Goal: Information Seeking & Learning: Learn about a topic

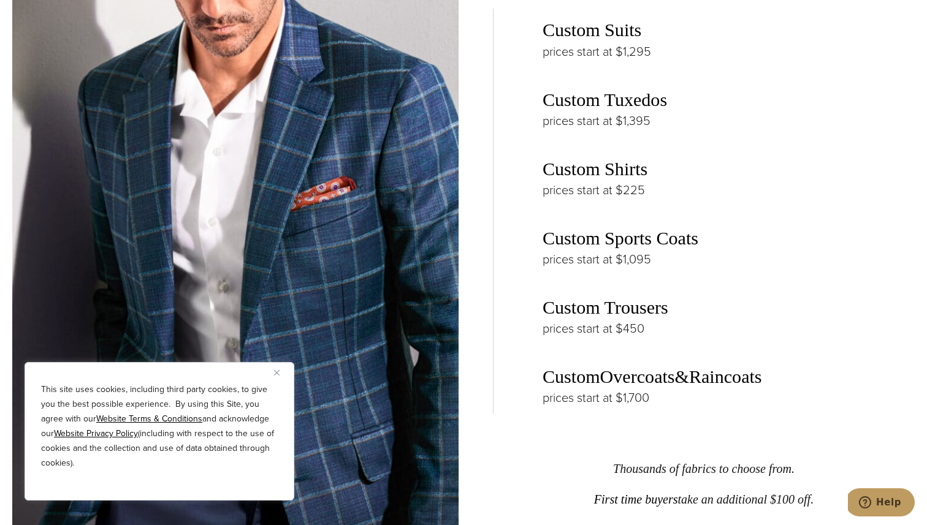
scroll to position [1950, 0]
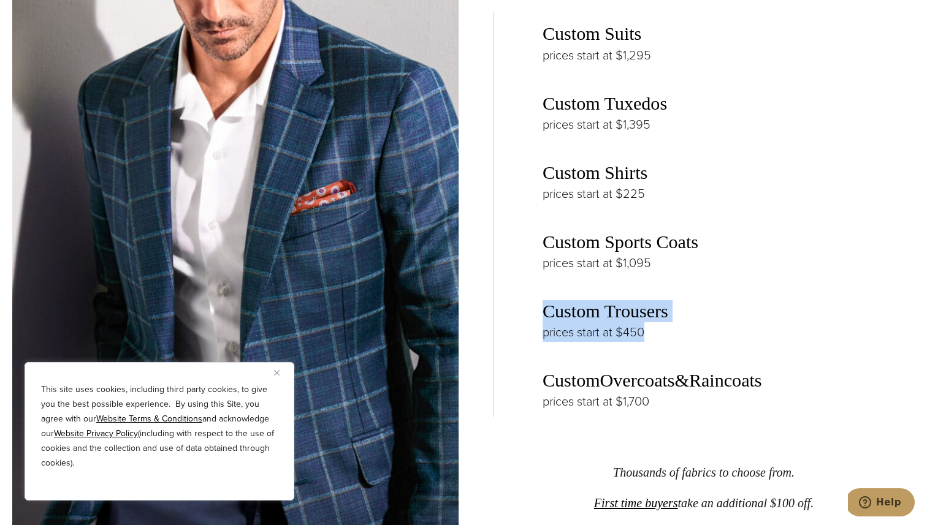
drag, startPoint x: 620, startPoint y: 336, endPoint x: 546, endPoint y: 313, distance: 77.8
click at [546, 313] on div "Custom Suits prices start at $1,295 Custom Tuxedos prices start at $1,395 Custo…" at bounding box center [704, 214] width 422 height 405
click at [549, 295] on div "Custom Suits prices start at $1,295 Custom Tuxedos prices start at $1,395 Custo…" at bounding box center [704, 214] width 422 height 405
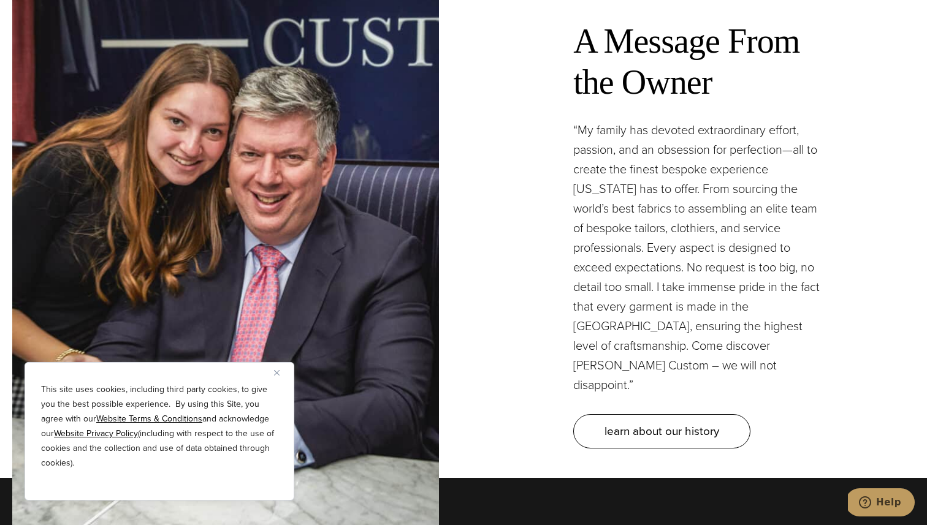
scroll to position [3592, 0]
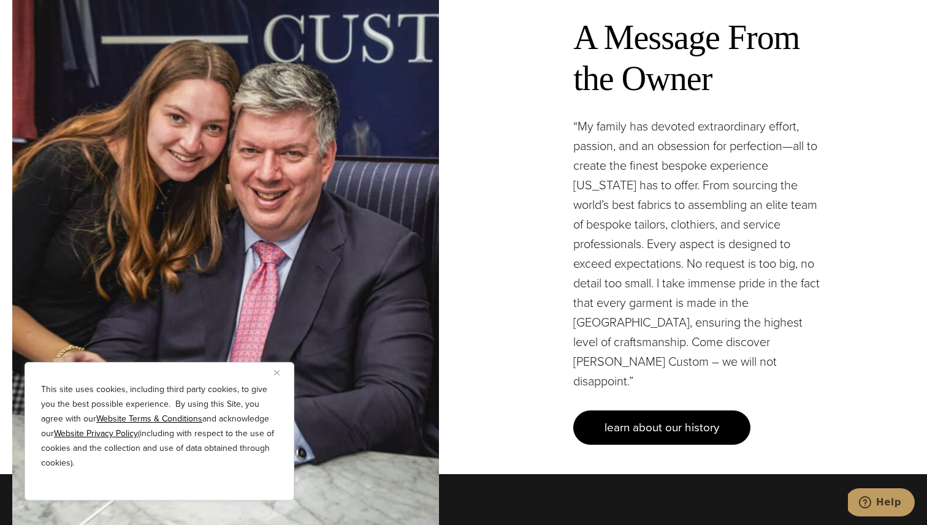
click at [622, 419] on span "learn about our history" at bounding box center [661, 428] width 115 height 18
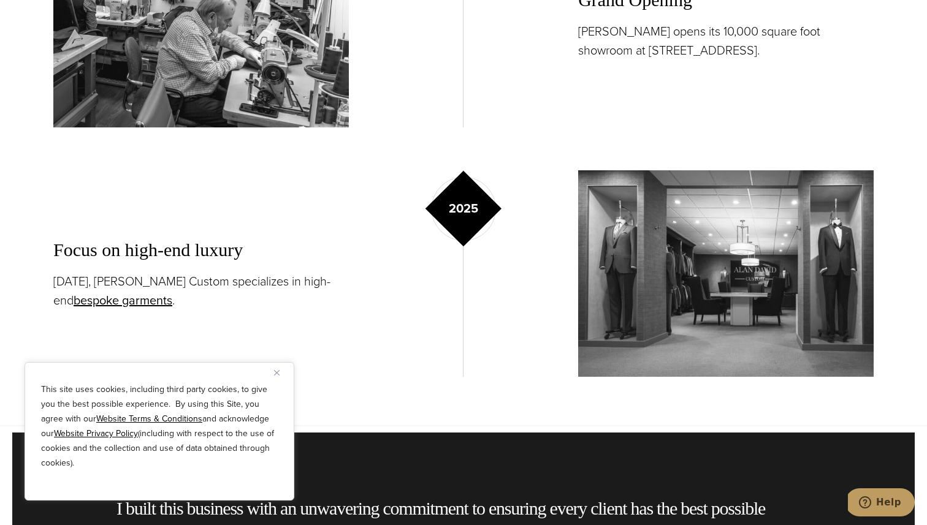
scroll to position [2262, 0]
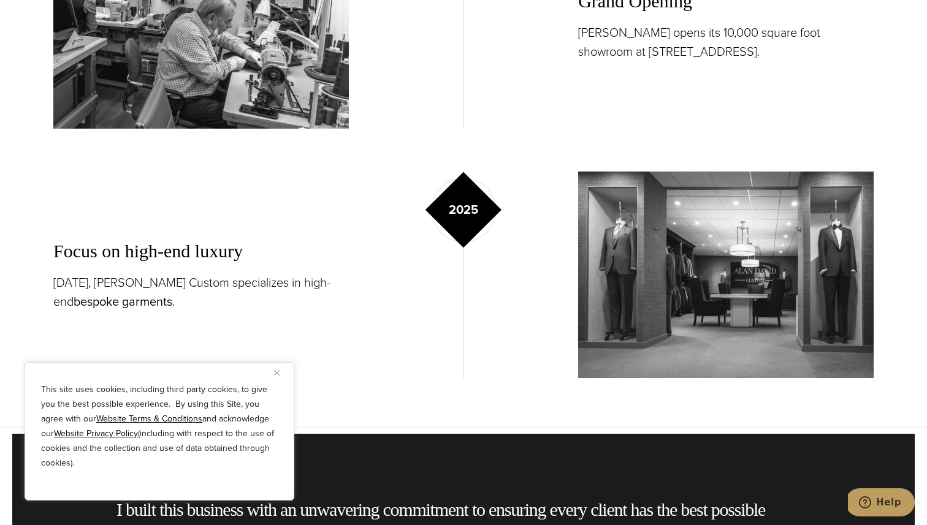
click at [112, 299] on link "bespoke garments" at bounding box center [123, 301] width 99 height 18
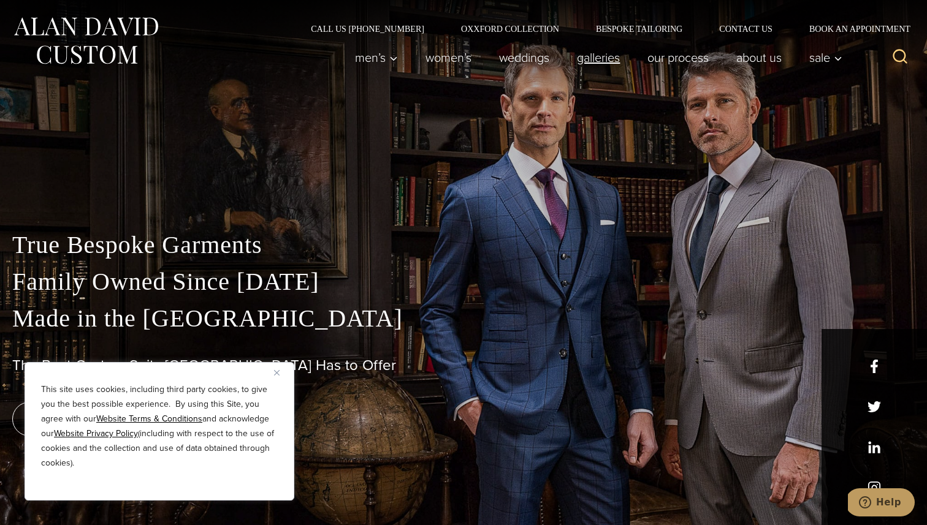
click at [597, 58] on link "Galleries" at bounding box center [598, 57] width 71 height 25
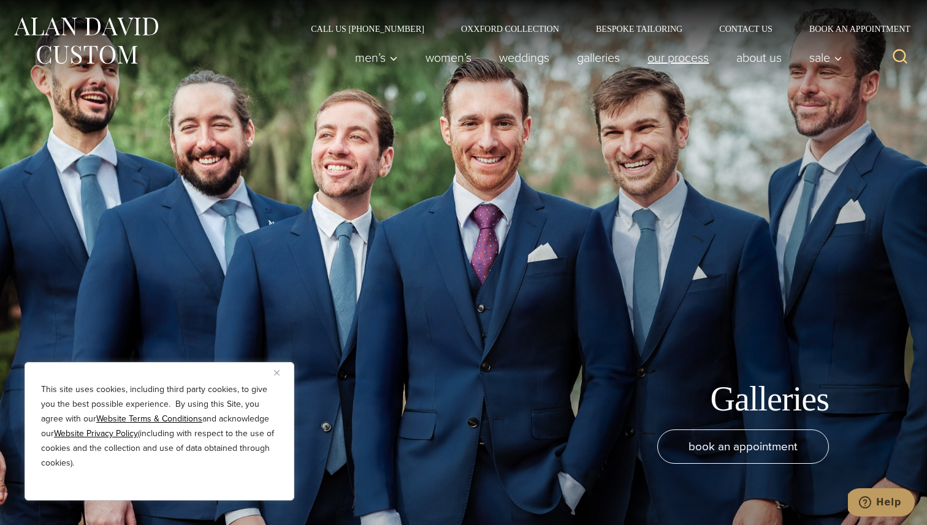
click at [669, 64] on link "Our Process" at bounding box center [678, 57] width 89 height 25
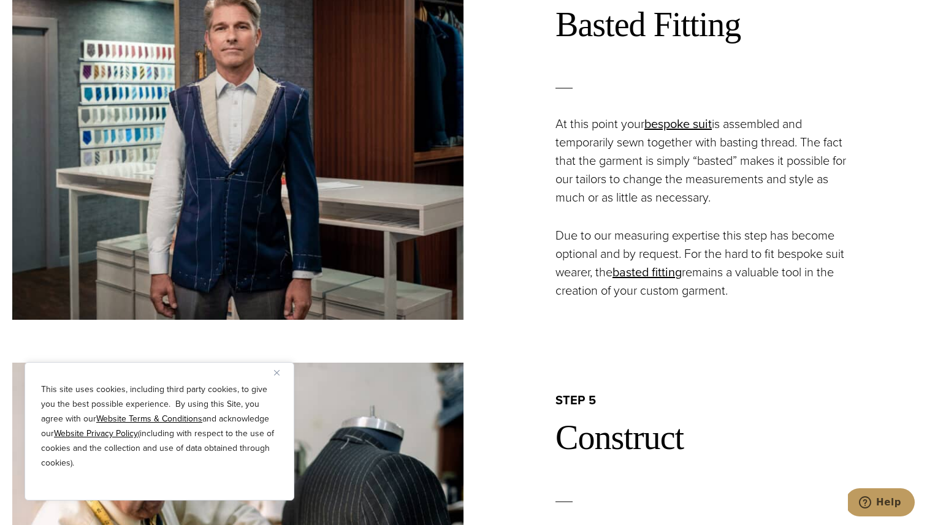
scroll to position [2081, 0]
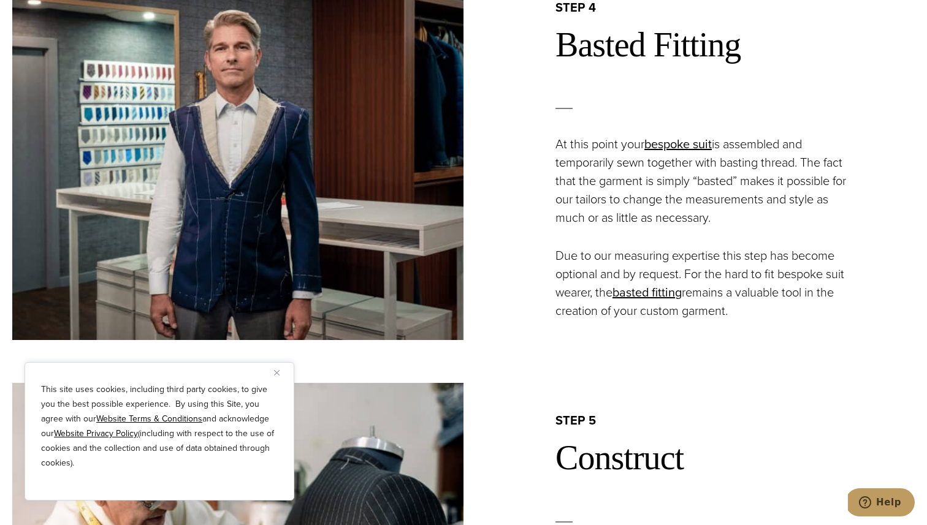
drag, startPoint x: 635, startPoint y: 153, endPoint x: 733, endPoint y: 219, distance: 118.0
click at [733, 219] on p "At this point your bespoke suit is assembled and temporarily sewn together with…" at bounding box center [707, 181] width 304 height 92
click at [700, 231] on div "step 4 Basted Fitting At this point your bespoke suit is assembled and temporar…" at bounding box center [688, 159] width 451 height 321
drag, startPoint x: 700, startPoint y: 268, endPoint x: 752, endPoint y: 308, distance: 65.6
click at [752, 308] on p "Due to our measuring expertise this step has become optional and by request. Fo…" at bounding box center [707, 283] width 304 height 74
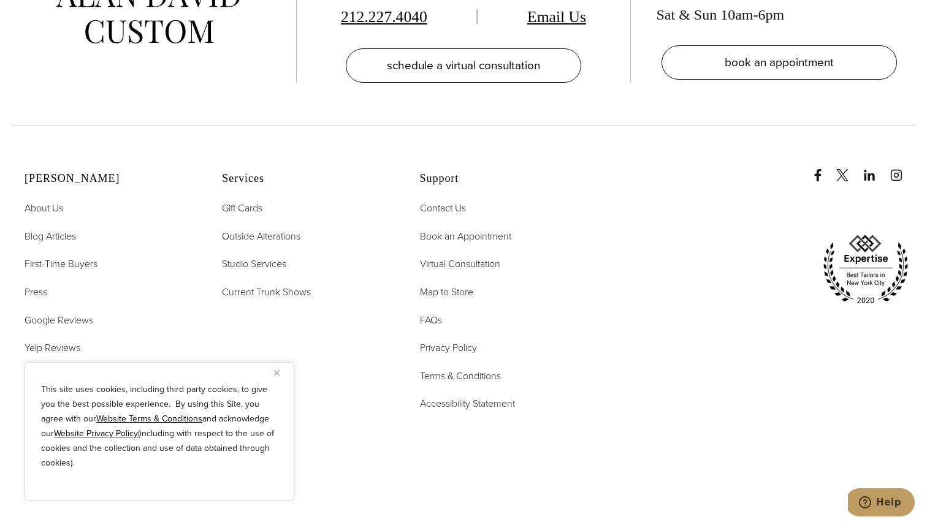
scroll to position [4210, 0]
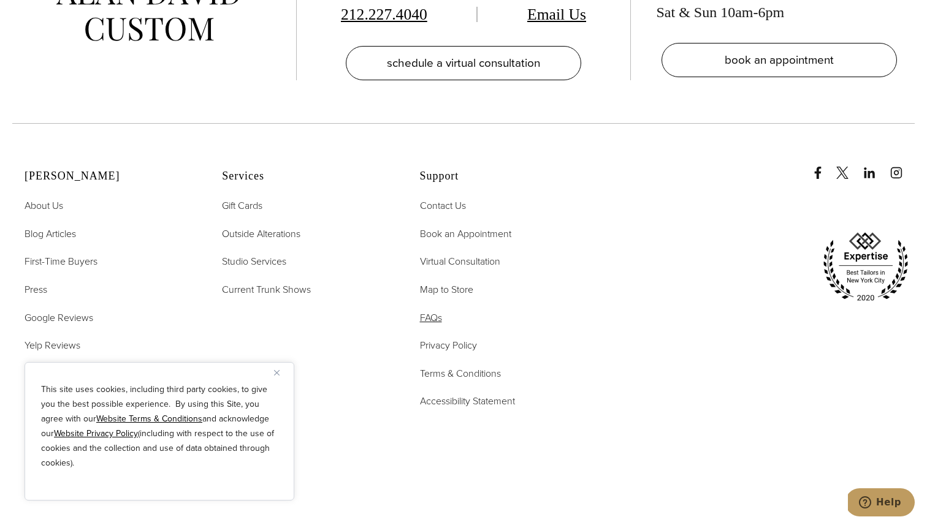
click at [442, 311] on span "FAQs" at bounding box center [431, 318] width 22 height 14
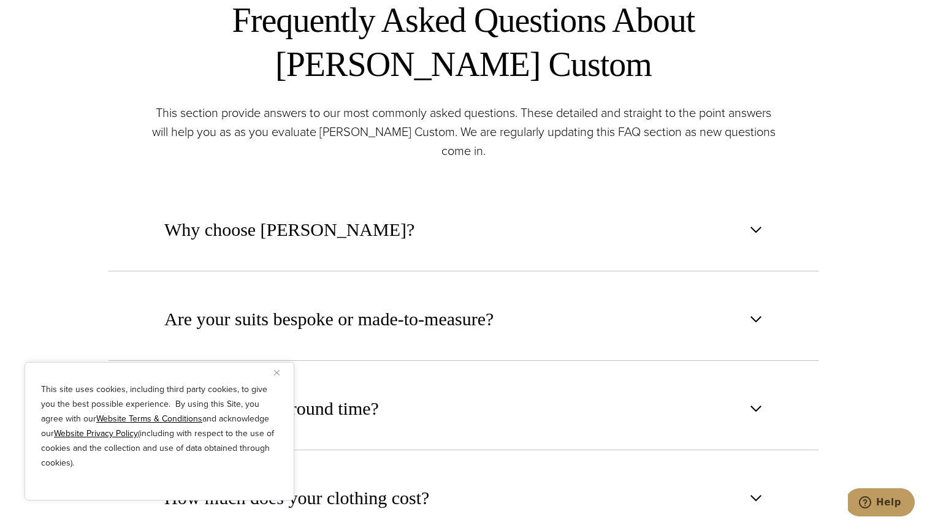
scroll to position [579, 0]
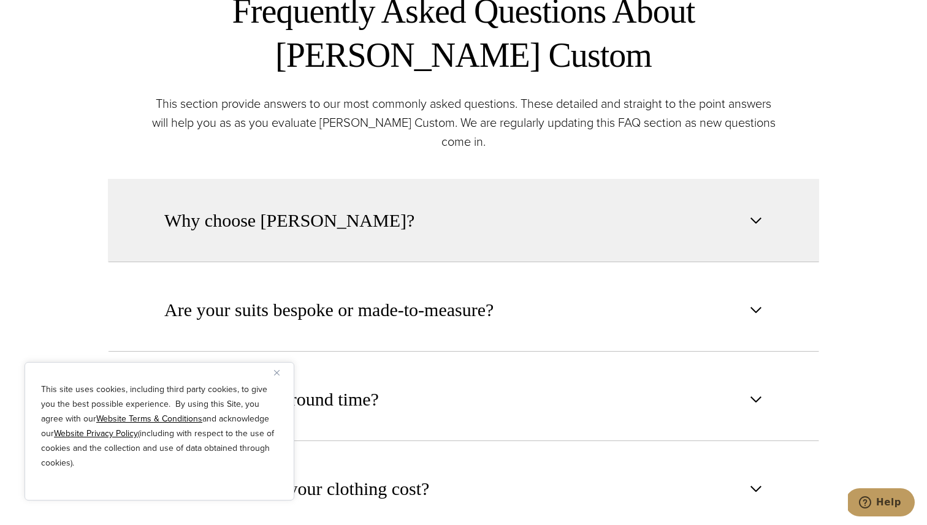
click at [438, 230] on button "Why choose Alan David?" at bounding box center [463, 220] width 711 height 83
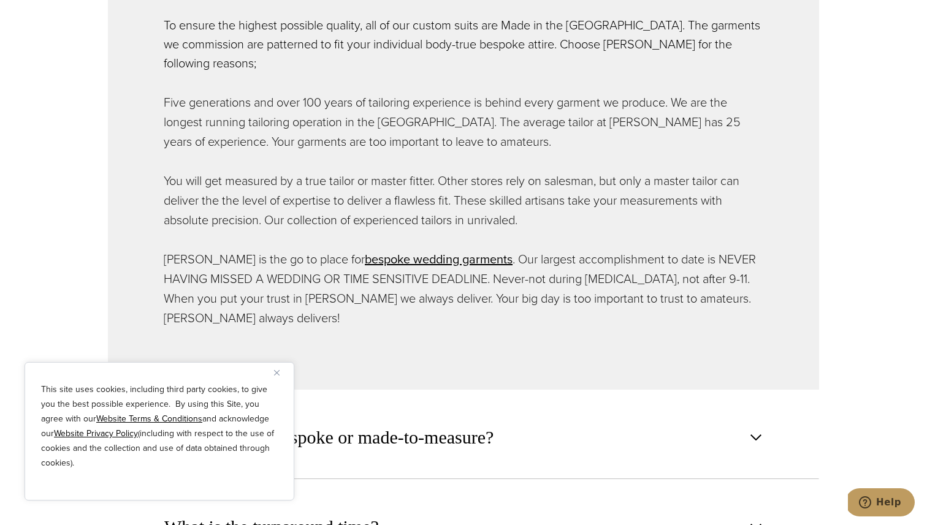
scroll to position [826, 0]
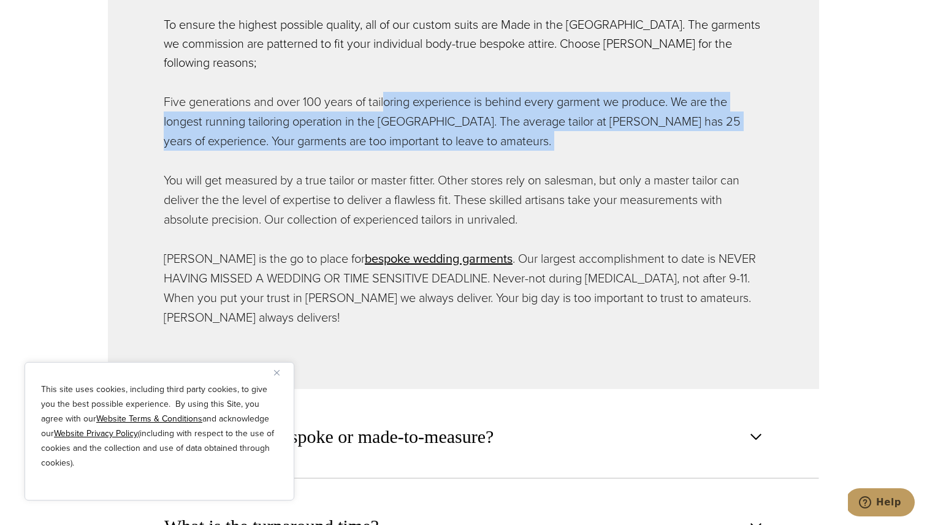
drag, startPoint x: 389, startPoint y: 88, endPoint x: 438, endPoint y: 139, distance: 70.2
click at [438, 139] on div "To ensure the highest possible quality, all of our custom suits are Made in the…" at bounding box center [464, 171] width 600 height 312
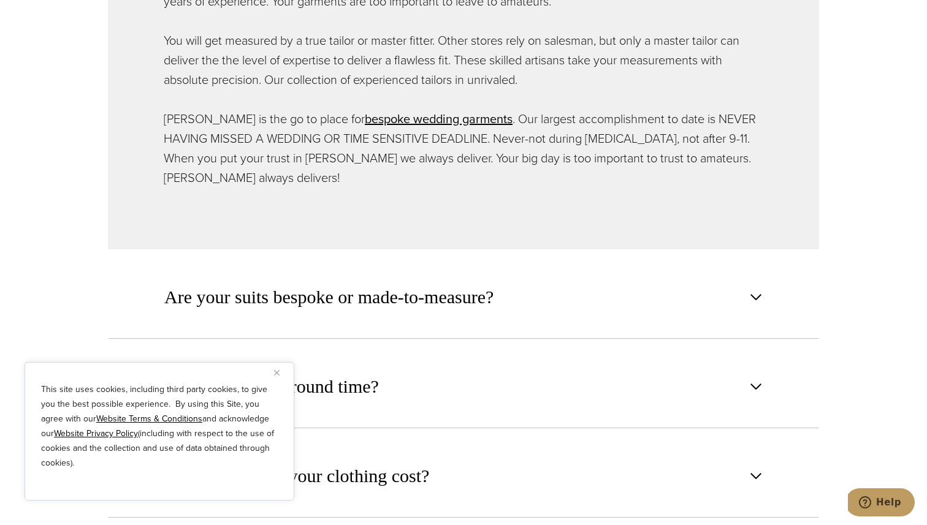
scroll to position [970, 0]
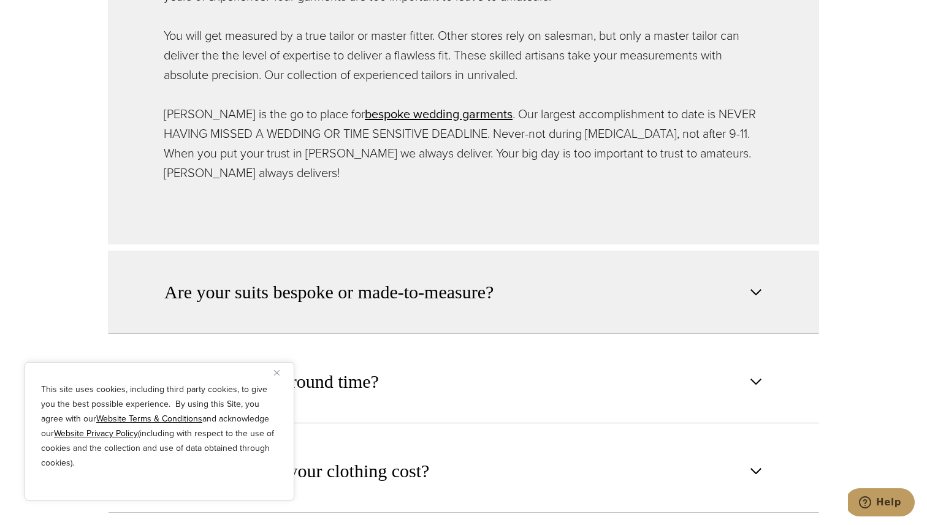
click at [441, 279] on span "Are your suits bespoke or made-to-measure?" at bounding box center [328, 292] width 329 height 27
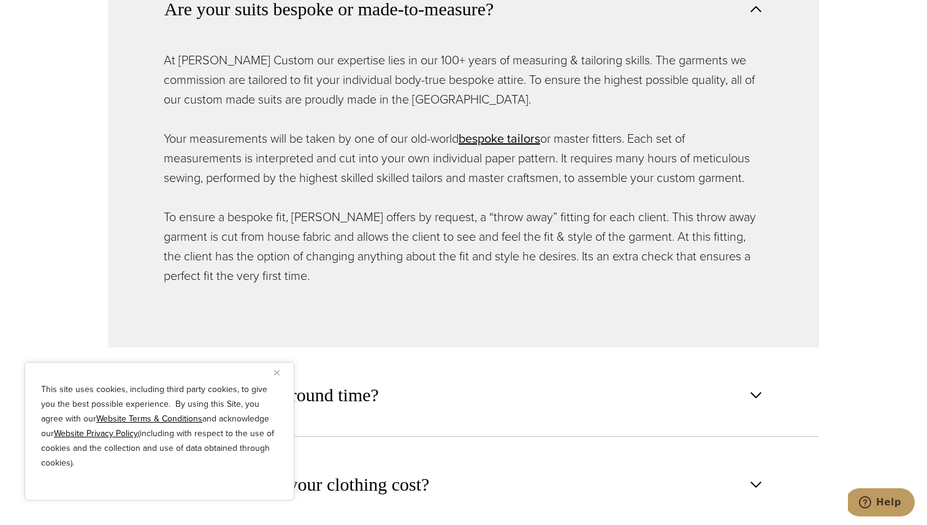
scroll to position [882, 0]
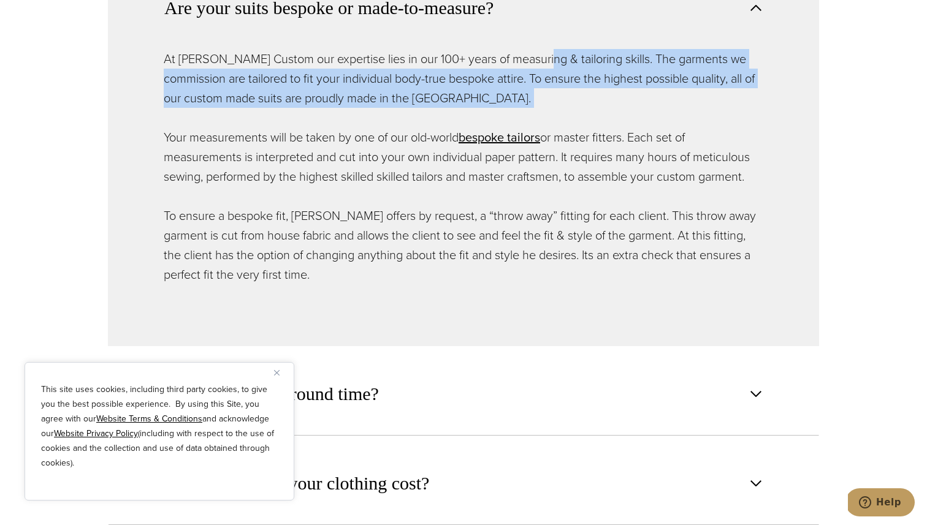
drag, startPoint x: 541, startPoint y: 53, endPoint x: 486, endPoint y: 113, distance: 81.5
click at [486, 113] on div "At Alan David Custom our expertise lies in our 100+ years of measuring & tailor…" at bounding box center [464, 166] width 600 height 235
click at [376, 126] on div "At Alan David Custom our expertise lies in our 100+ years of measuring & tailor…" at bounding box center [464, 166] width 600 height 235
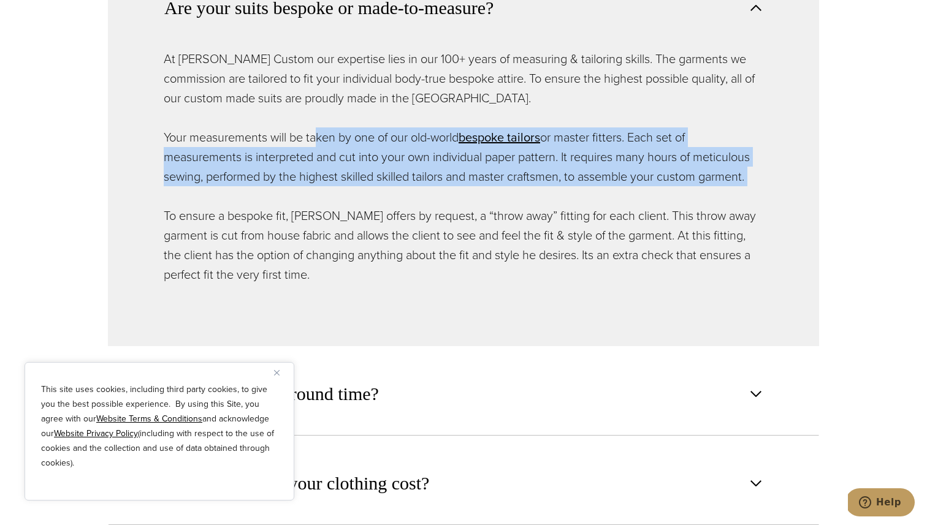
drag, startPoint x: 316, startPoint y: 142, endPoint x: 294, endPoint y: 192, distance: 54.7
click at [294, 192] on div "At Alan David Custom our expertise lies in our 100+ years of measuring & tailor…" at bounding box center [464, 166] width 600 height 235
click at [273, 194] on div "At Alan David Custom our expertise lies in our 100+ years of measuring & tailor…" at bounding box center [464, 166] width 600 height 235
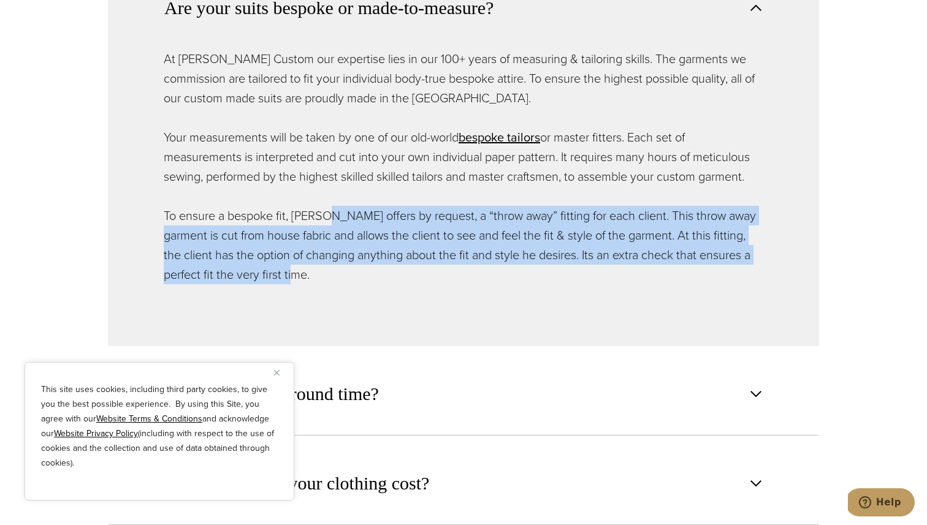
drag, startPoint x: 324, startPoint y: 210, endPoint x: 580, endPoint y: 275, distance: 263.8
click at [580, 275] on p "To ensure a bespoke fit, Alan David offers by request, a “throw away” fitting f…" at bounding box center [464, 245] width 600 height 78
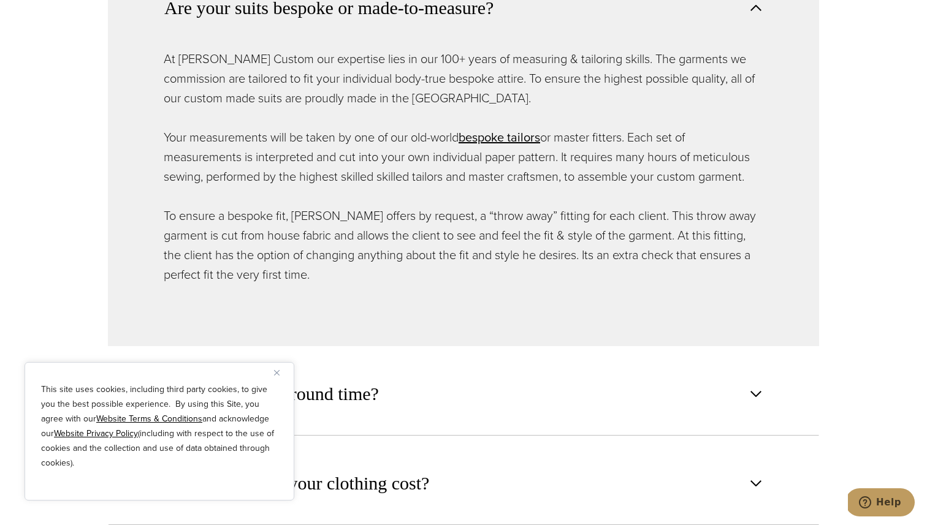
click at [570, 126] on div "At Alan David Custom our expertise lies in our 100+ years of measuring & tailor…" at bounding box center [464, 166] width 600 height 235
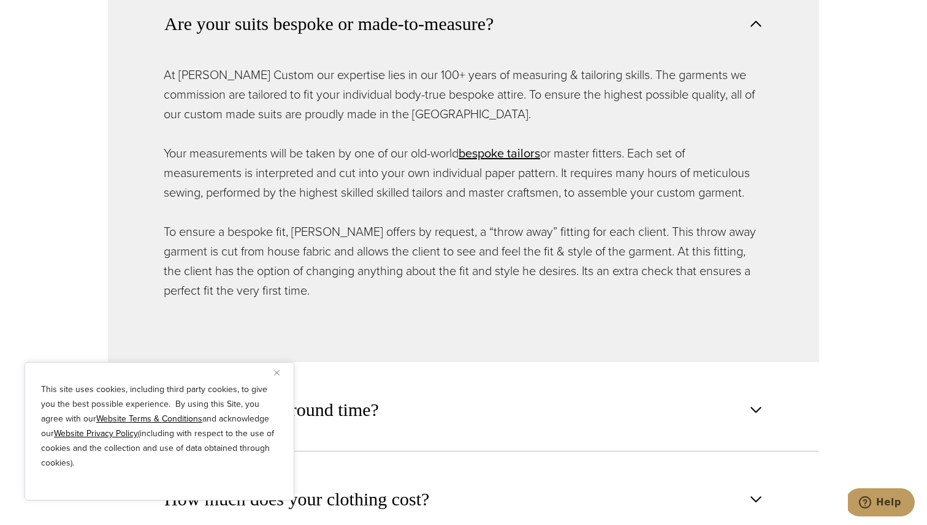
scroll to position [864, 0]
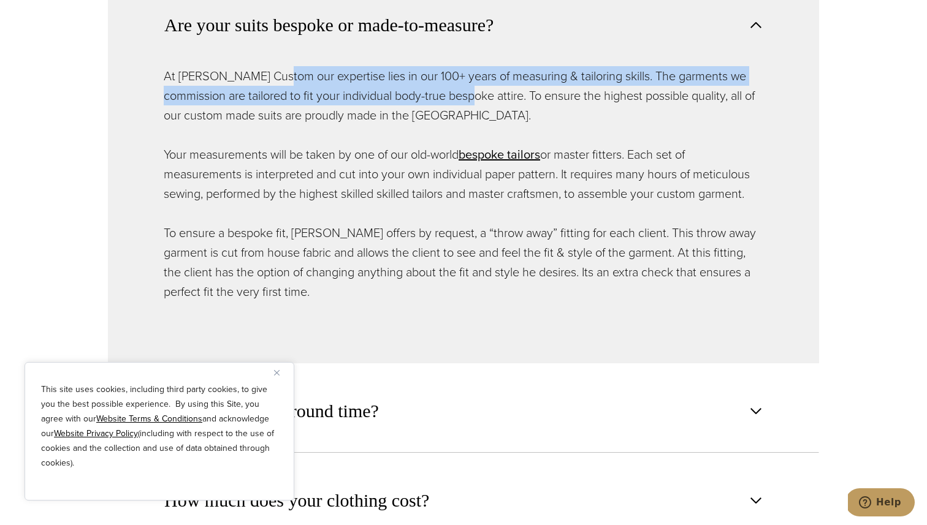
drag, startPoint x: 275, startPoint y: 77, endPoint x: 501, endPoint y: 90, distance: 226.0
click at [501, 90] on p "At Alan David Custom our expertise lies in our 100+ years of measuring & tailor…" at bounding box center [464, 95] width 600 height 59
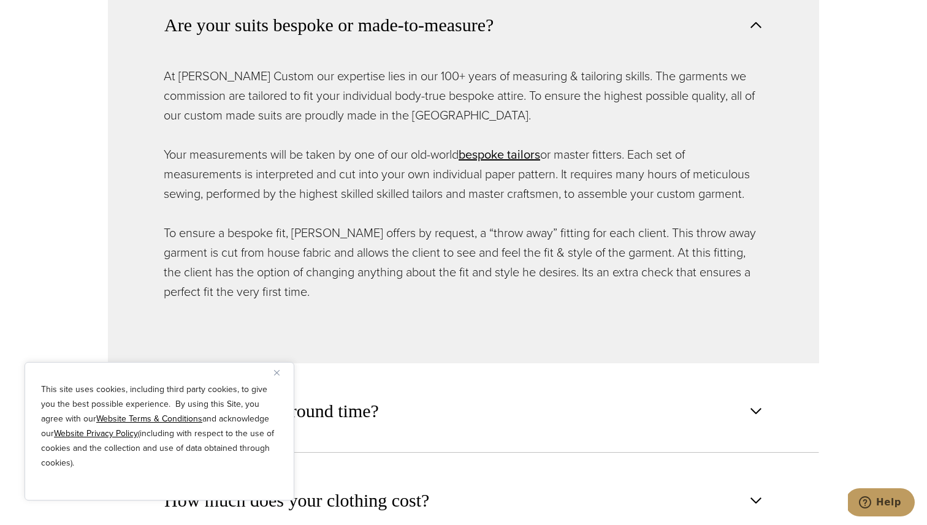
click at [503, 135] on div "At Alan David Custom our expertise lies in our 100+ years of measuring & tailor…" at bounding box center [464, 183] width 600 height 235
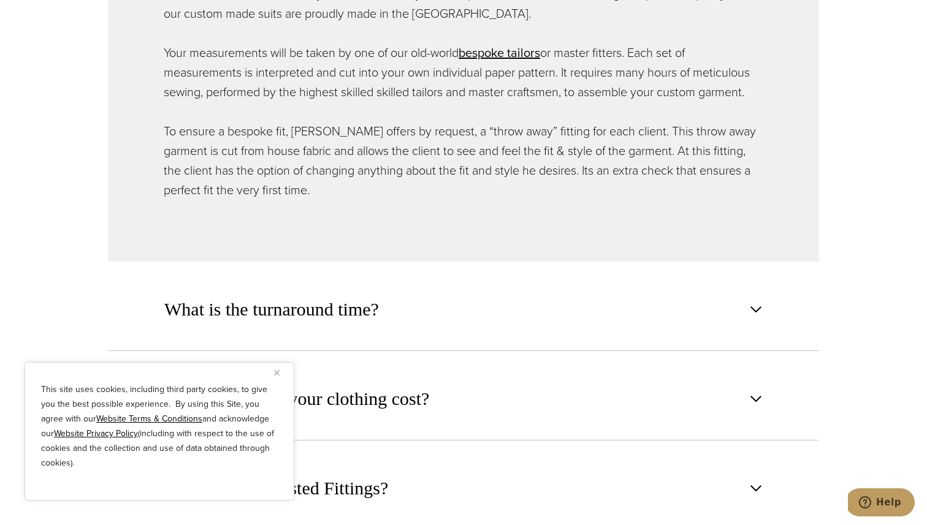
scroll to position [967, 0]
click at [515, 51] on link "bespoke tailors opens in a new tab" at bounding box center [500, 51] width 82 height 18
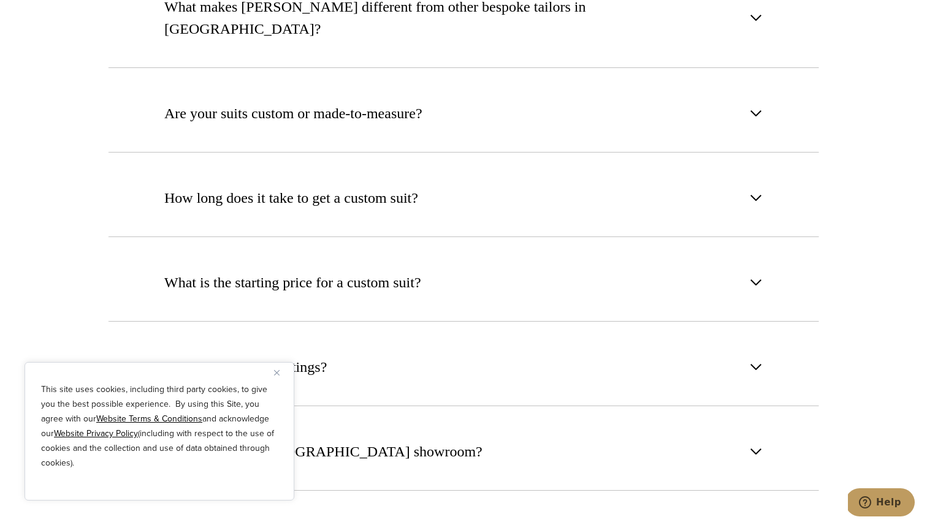
scroll to position [4713, 0]
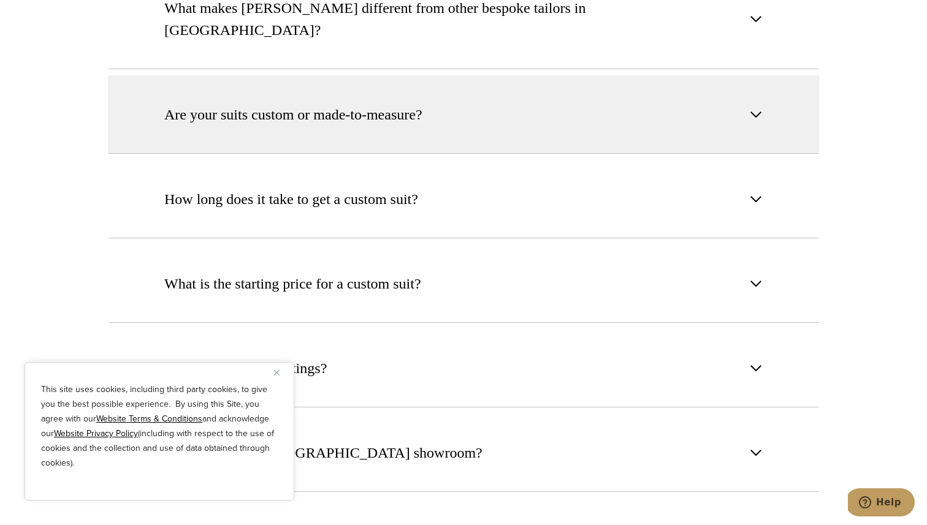
click at [470, 78] on button "Are your suits custom or made-to-measure?" at bounding box center [463, 114] width 711 height 78
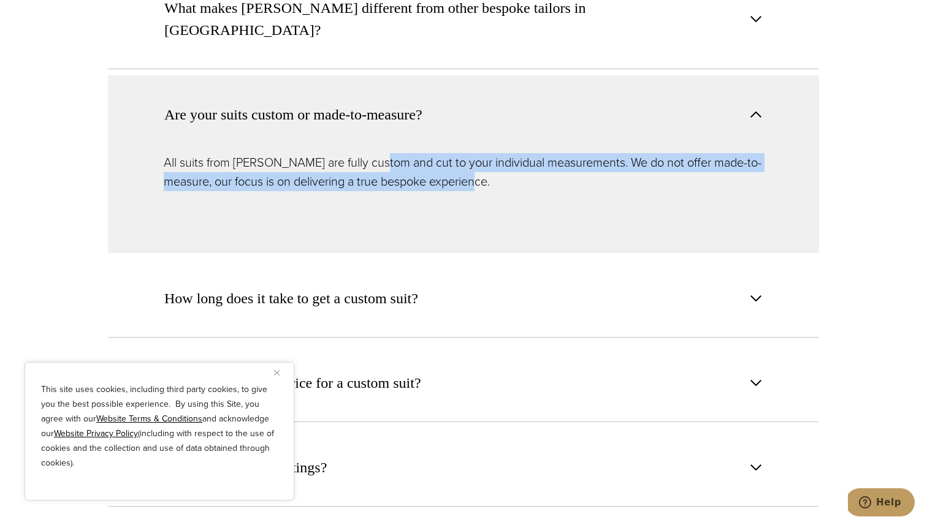
drag, startPoint x: 374, startPoint y: 128, endPoint x: 377, endPoint y: 154, distance: 26.5
click at [377, 154] on div "All suits from [PERSON_NAME] are fully custom and cut to your individual measur…" at bounding box center [463, 203] width 711 height 100
click at [378, 162] on div "All suits from [PERSON_NAME] are fully custom and cut to your individual measur…" at bounding box center [463, 203] width 711 height 100
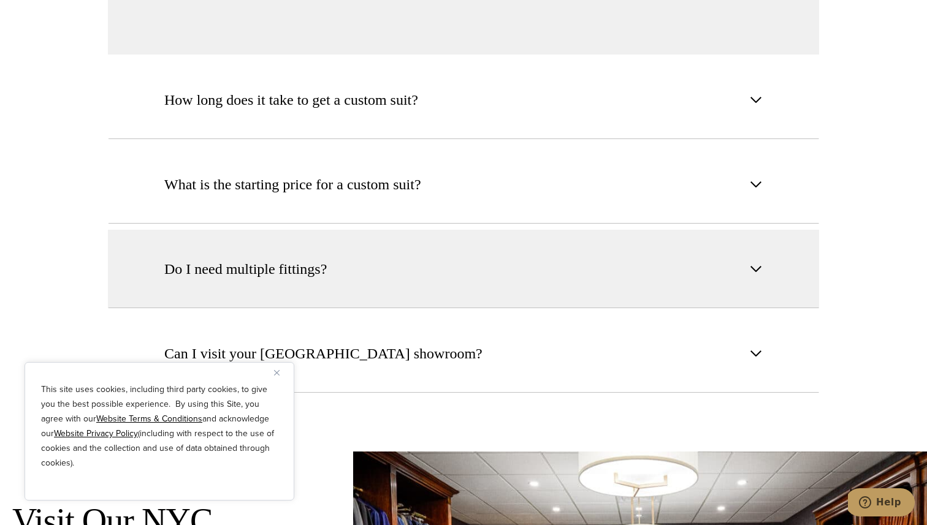
click at [370, 230] on button "Do I need multiple fittings?" at bounding box center [463, 269] width 711 height 78
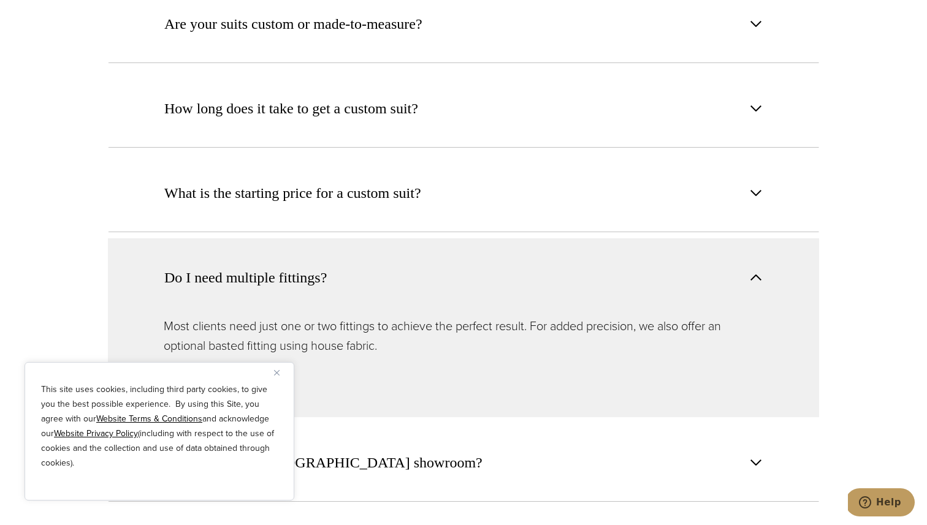
scroll to position [4802, 0]
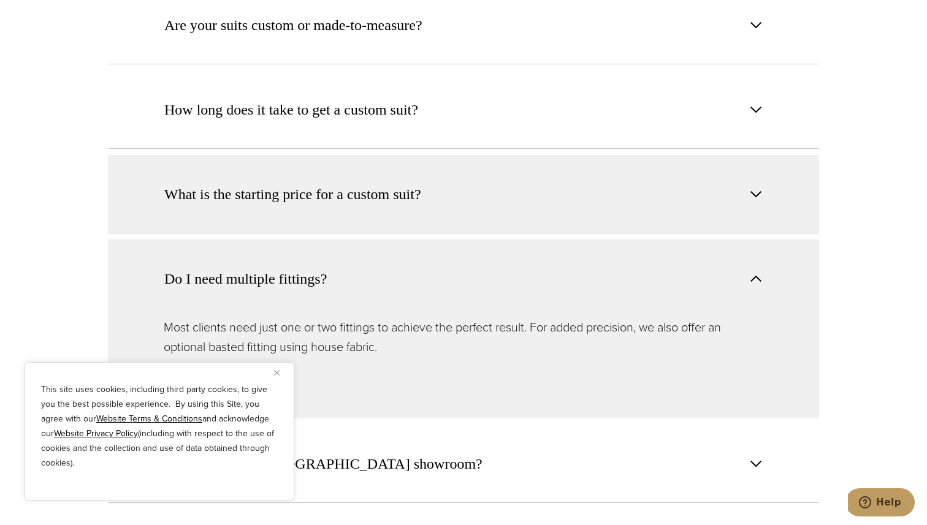
click at [377, 183] on span "What is the starting price for a custom suit?" at bounding box center [292, 194] width 257 height 22
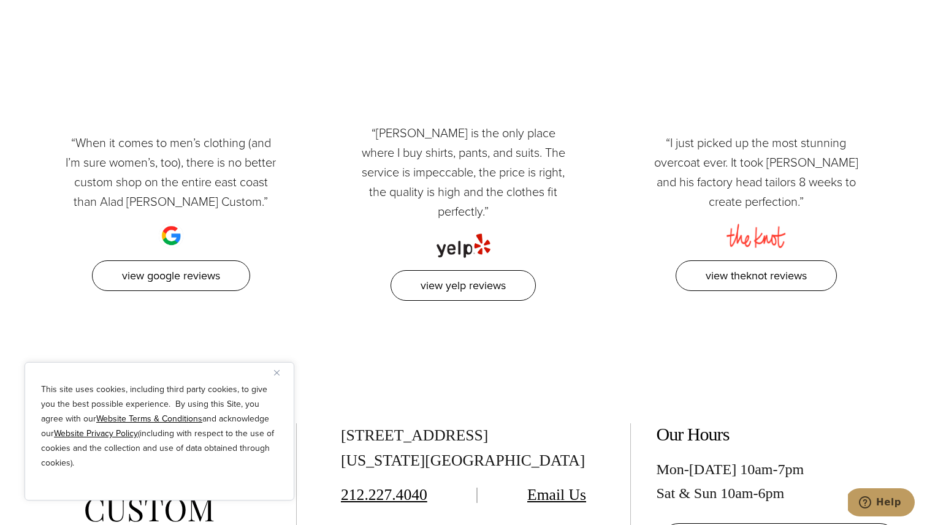
scroll to position [5858, 0]
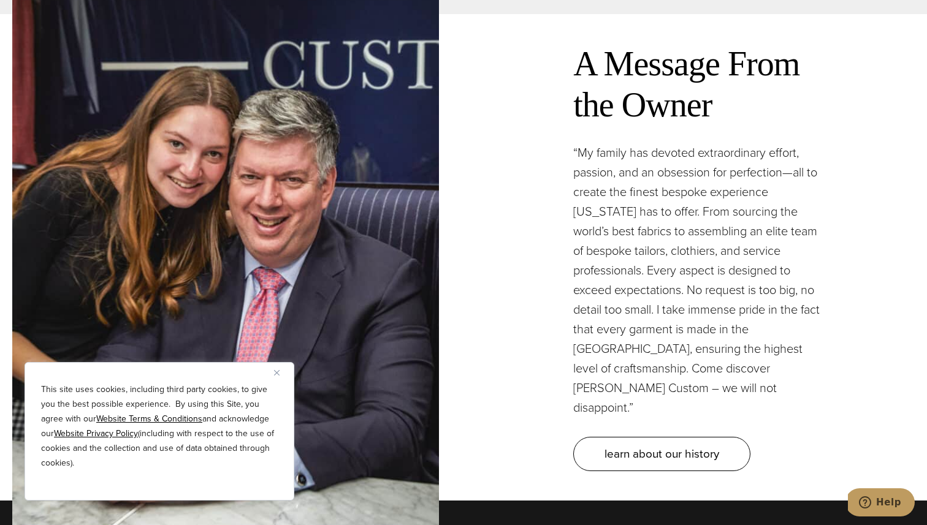
scroll to position [3568, 0]
